Goal: Entertainment & Leisure: Consume media (video, audio)

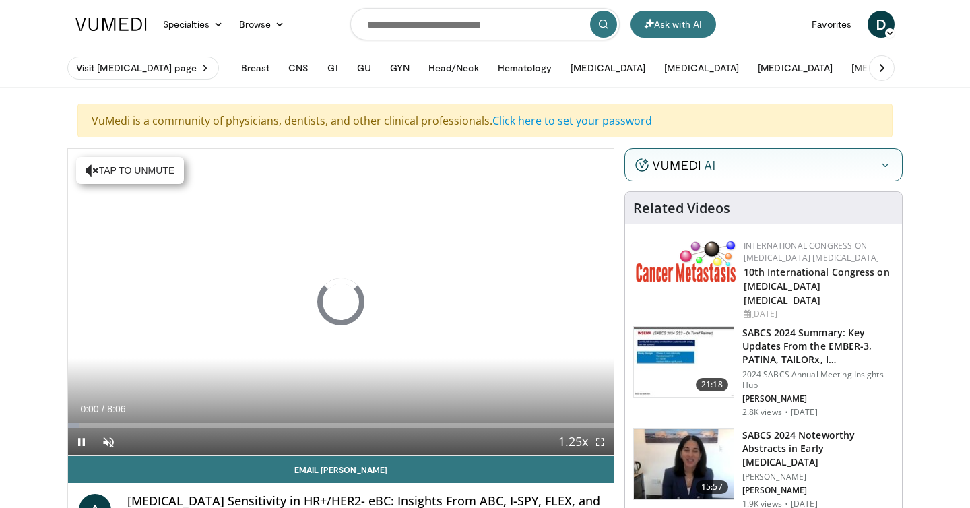
scroll to position [23, 0]
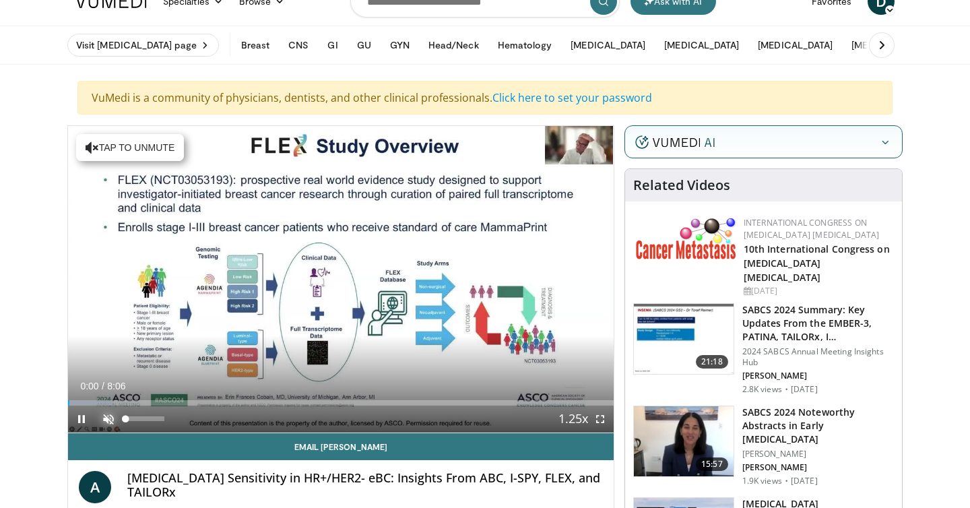
click at [109, 419] on span "Video Player" at bounding box center [108, 419] width 27 height 27
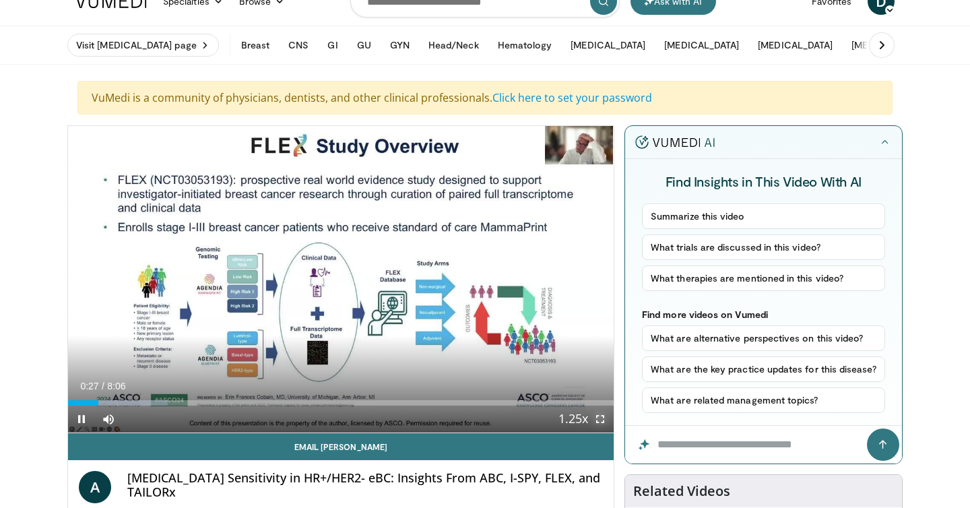
click at [597, 417] on span "Video Player" at bounding box center [600, 419] width 27 height 27
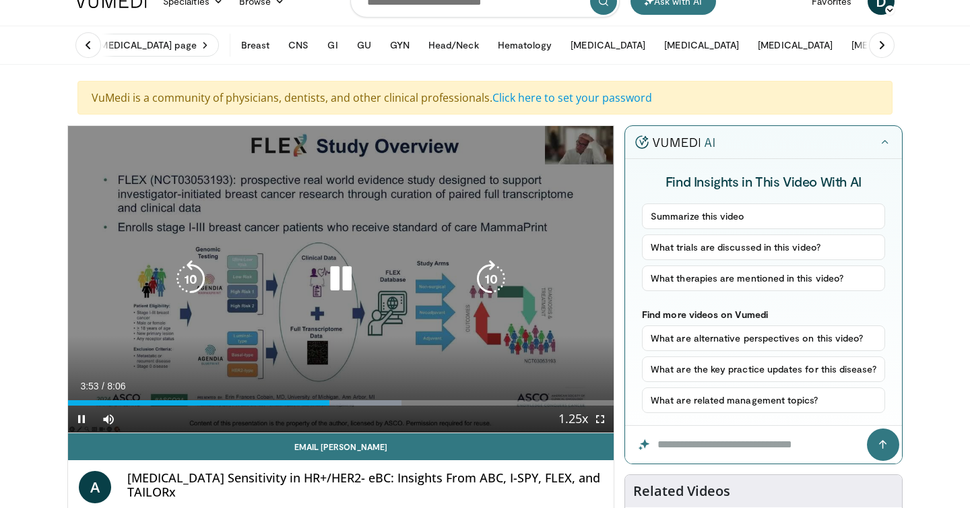
click at [336, 282] on icon "Video Player" at bounding box center [341, 279] width 38 height 38
click at [335, 272] on icon "Video Player" at bounding box center [341, 279] width 38 height 38
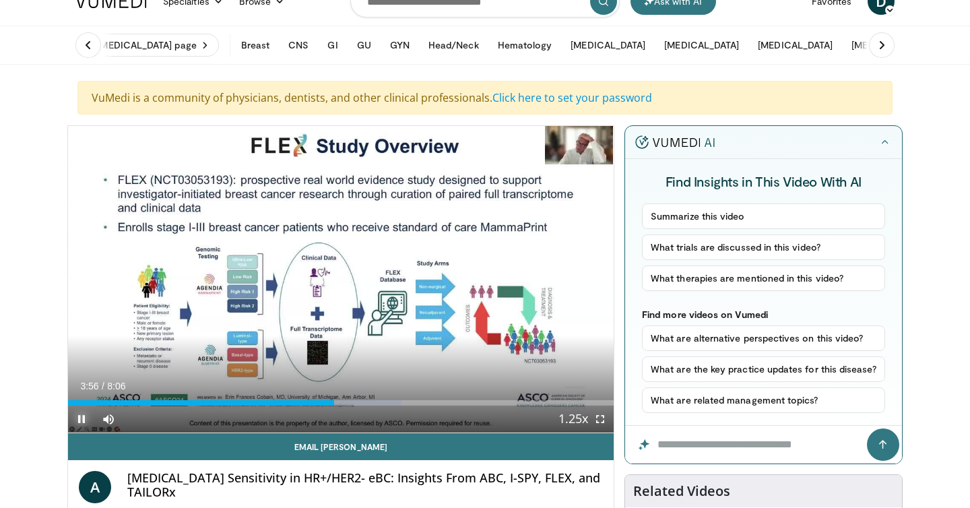
click at [80, 418] on span "Video Player" at bounding box center [81, 419] width 27 height 27
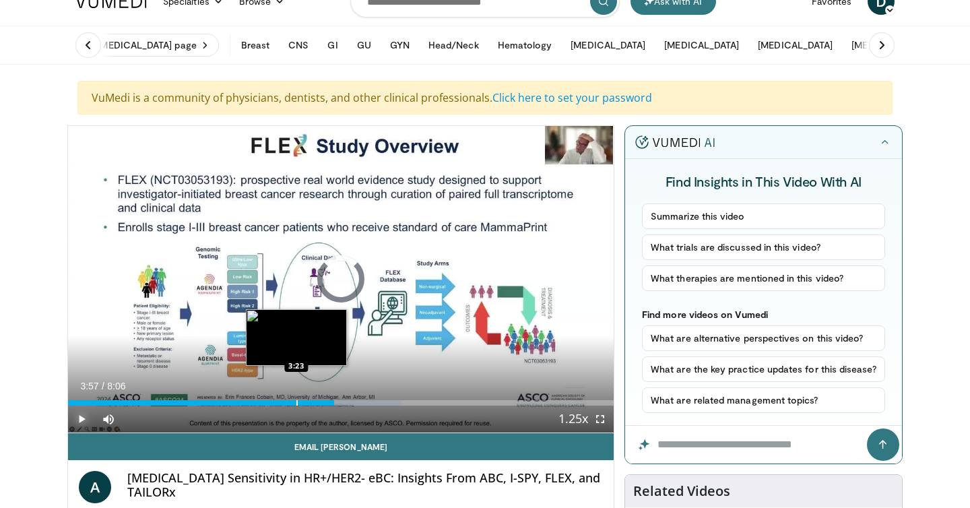
click at [296, 403] on div "Progress Bar" at bounding box center [296, 402] width 1 height 5
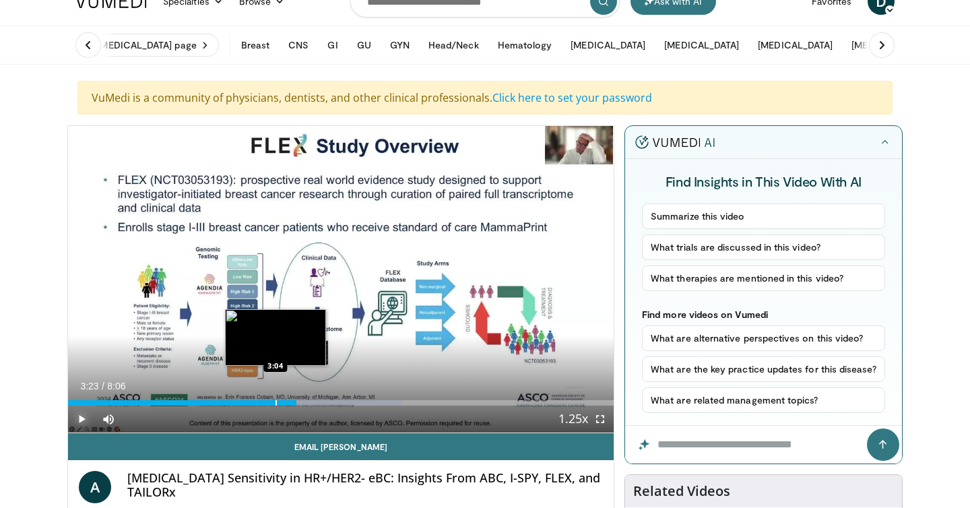
click at [275, 403] on div "Progress Bar" at bounding box center [275, 402] width 1 height 5
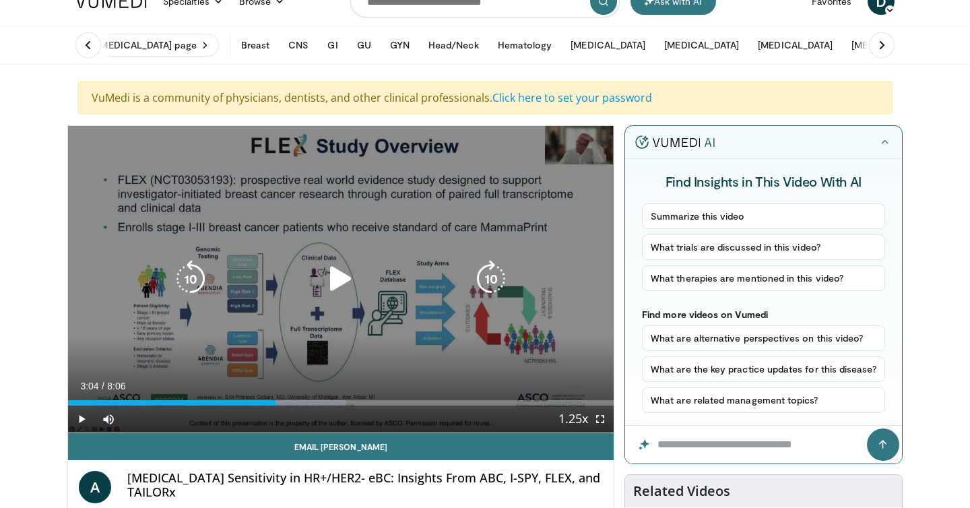
click at [333, 277] on icon "Video Player" at bounding box center [341, 279] width 38 height 38
click at [333, 275] on icon "Video Player" at bounding box center [341, 279] width 38 height 38
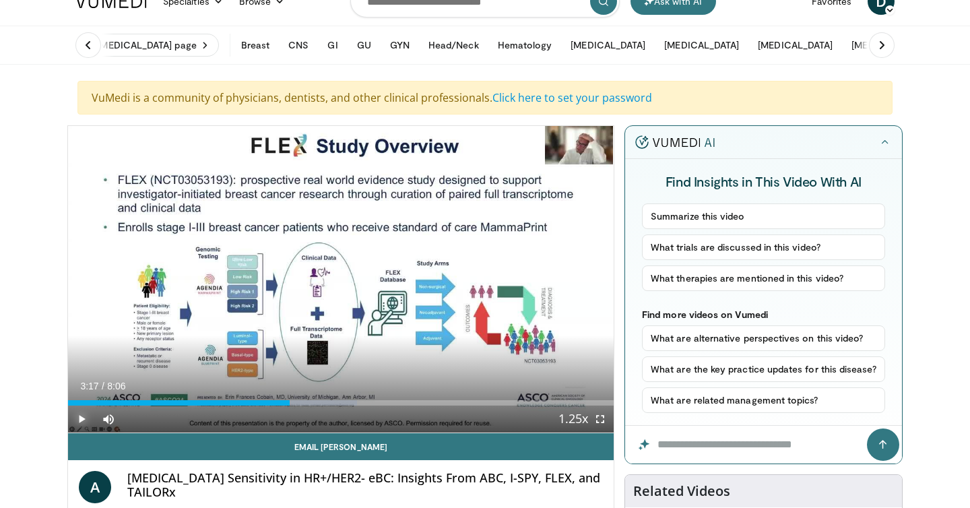
click at [81, 418] on span "Video Player" at bounding box center [81, 419] width 27 height 27
click at [602, 416] on span "Video Player" at bounding box center [600, 419] width 27 height 27
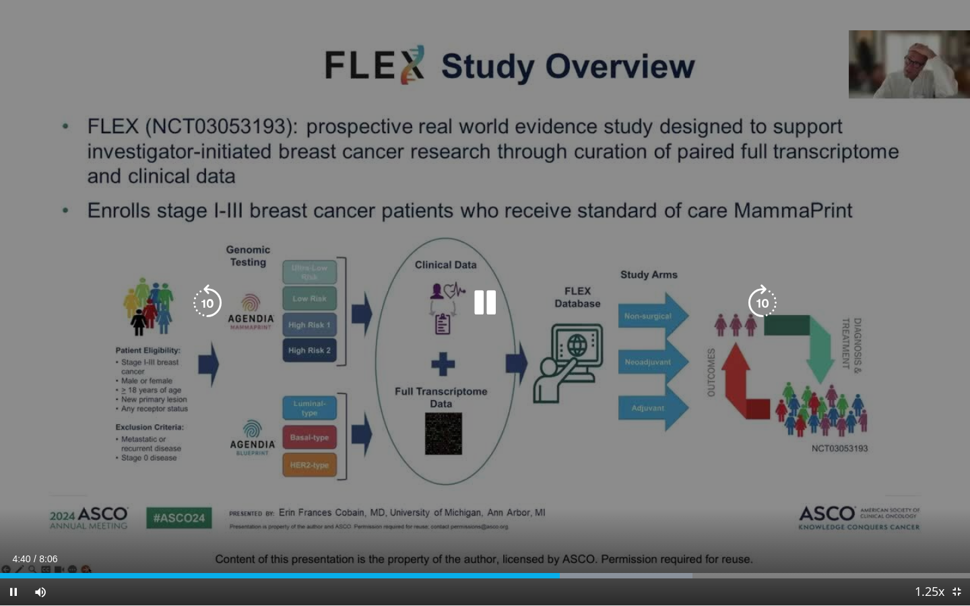
click at [484, 299] on icon "Video Player" at bounding box center [485, 303] width 38 height 38
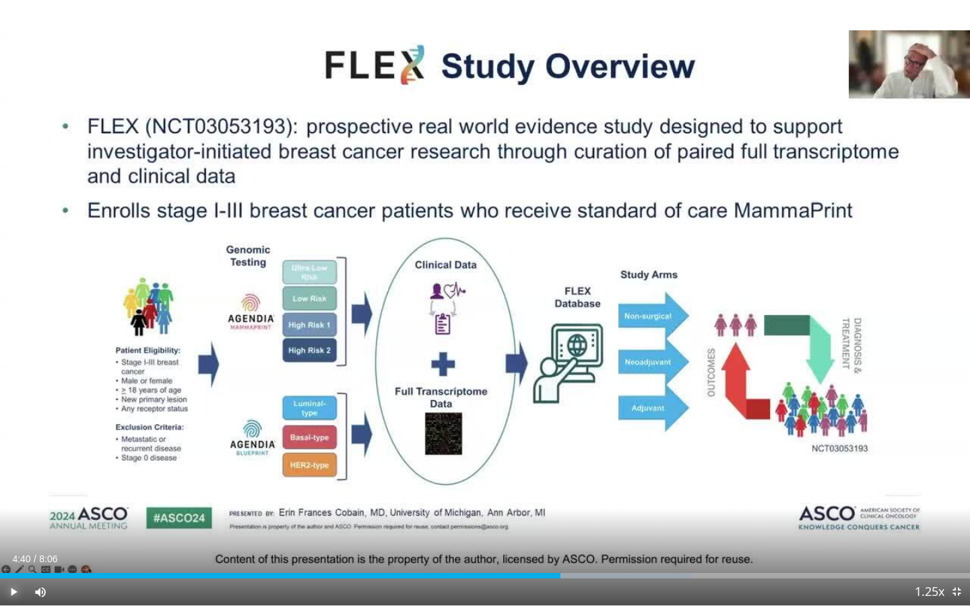
click at [11, 507] on span "Video Player" at bounding box center [13, 592] width 27 height 27
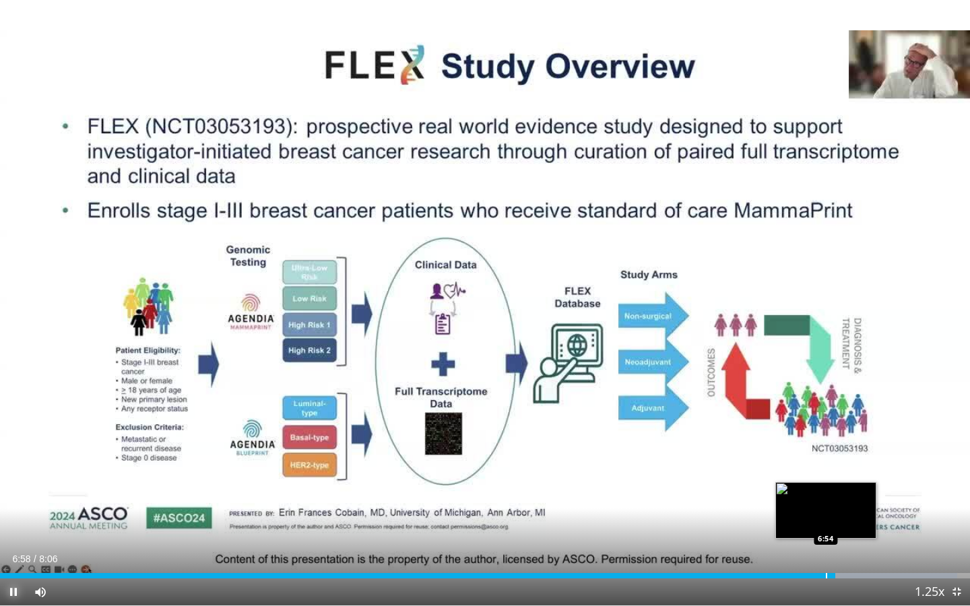
click at [826, 507] on div "Progress Bar" at bounding box center [826, 575] width 1 height 5
click at [821, 507] on div "Progress Bar" at bounding box center [821, 575] width 1 height 5
click at [815, 507] on div "Progress Bar" at bounding box center [815, 575] width 1 height 5
click at [811, 507] on div "Progress Bar" at bounding box center [811, 575] width 1 height 5
click at [814, 507] on div "Progress Bar" at bounding box center [814, 575] width 1 height 5
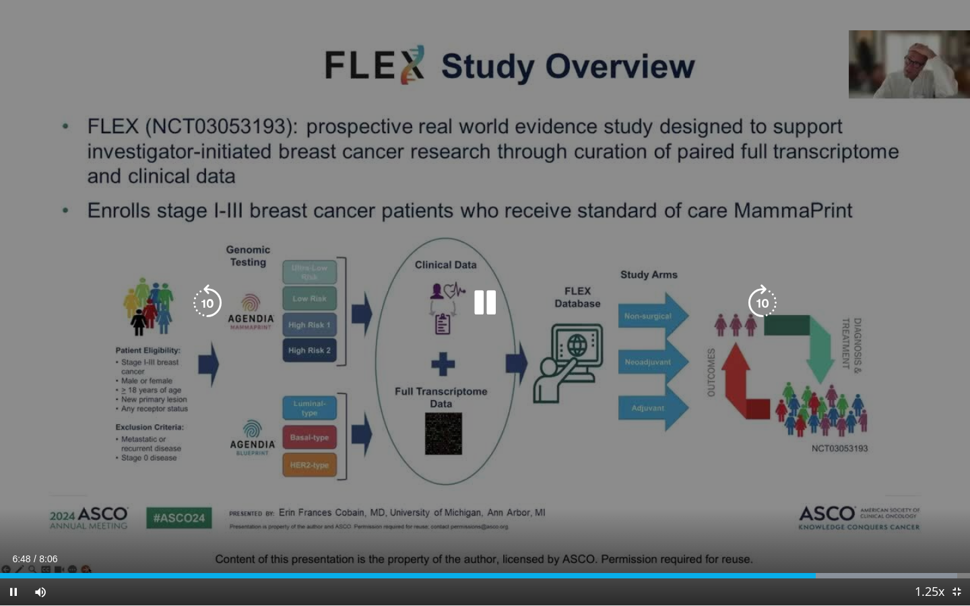
click at [394, 439] on div "10 seconds Tap to unmute" at bounding box center [485, 303] width 970 height 606
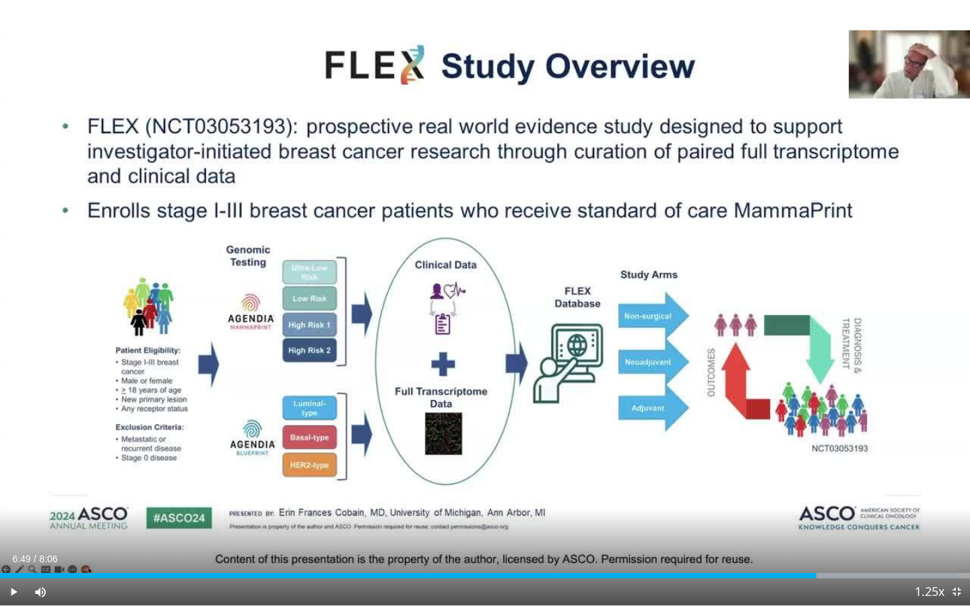
click at [736, 459] on div "10 seconds Tap to unmute" at bounding box center [485, 303] width 970 height 606
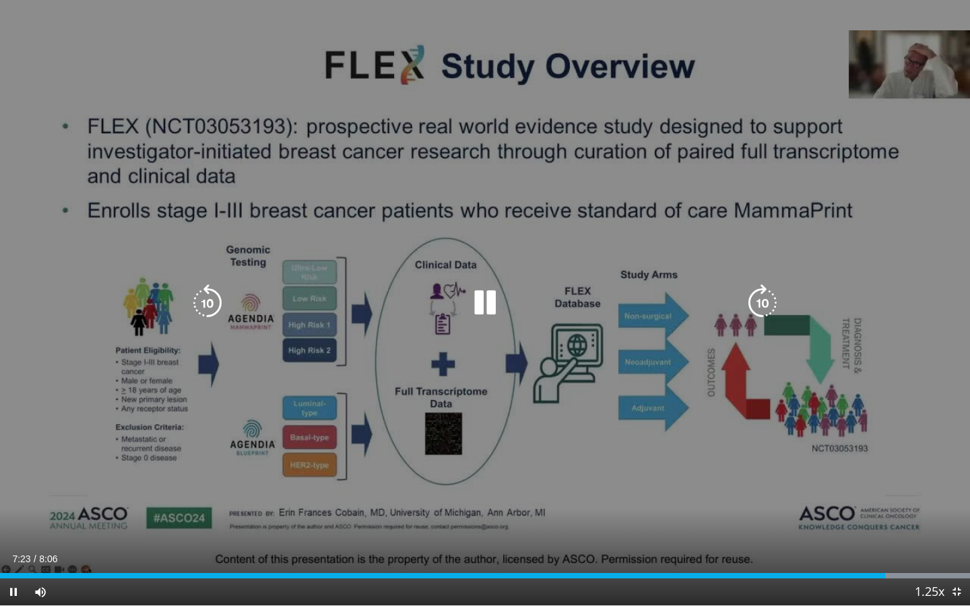
click at [199, 302] on icon "Video Player" at bounding box center [208, 303] width 38 height 38
click at [769, 297] on icon "Video Player" at bounding box center [763, 303] width 38 height 38
click at [616, 406] on div "10 seconds Tap to unmute" at bounding box center [485, 303] width 970 height 606
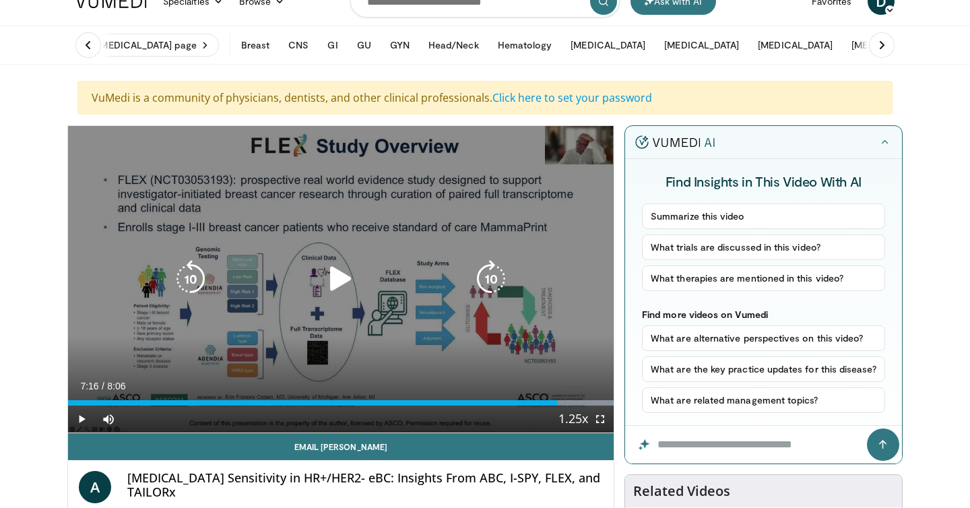
click at [335, 283] on icon "Video Player" at bounding box center [341, 279] width 38 height 38
click at [342, 278] on icon "Video Player" at bounding box center [341, 279] width 38 height 38
